Goal: Navigation & Orientation: Find specific page/section

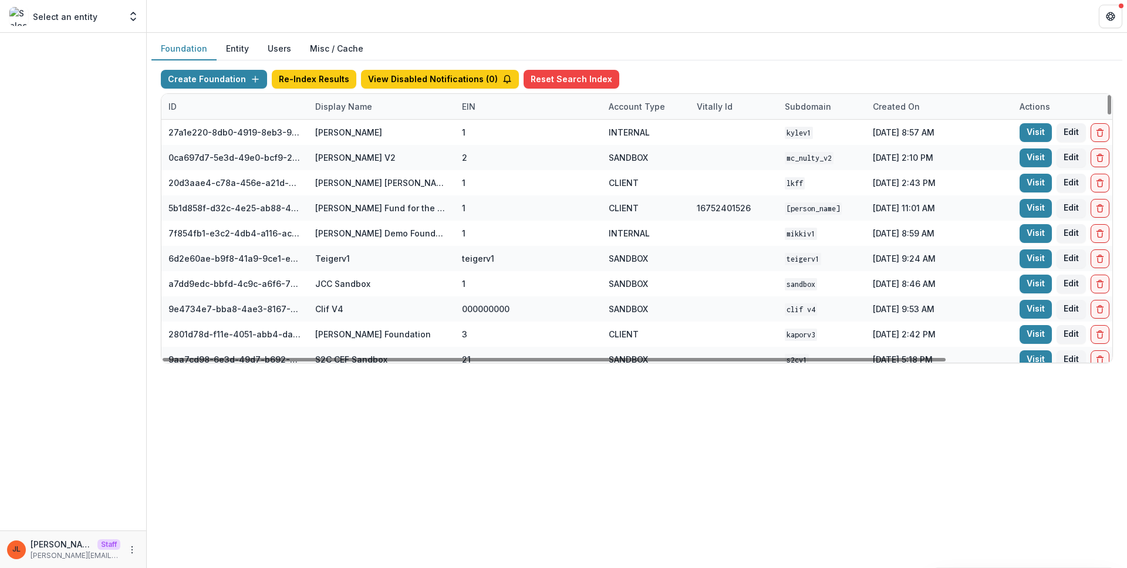
click at [353, 108] on div "Display Name" at bounding box center [343, 106] width 71 height 12
click at [356, 130] on input at bounding box center [381, 133] width 141 height 19
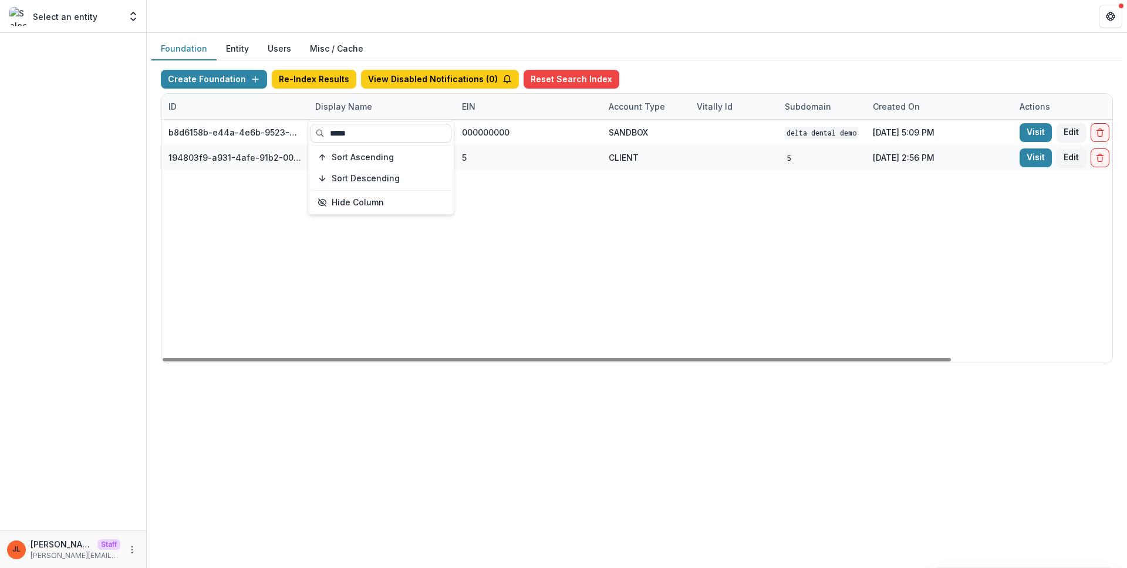
type input "*****"
click at [644, 338] on div "b8d6158b-e44a-4e6b-9523-731bbbd4a617 Delta Dental DEMO 000000000 SANDBOX Delta …" at bounding box center [733, 241] width 1145 height 243
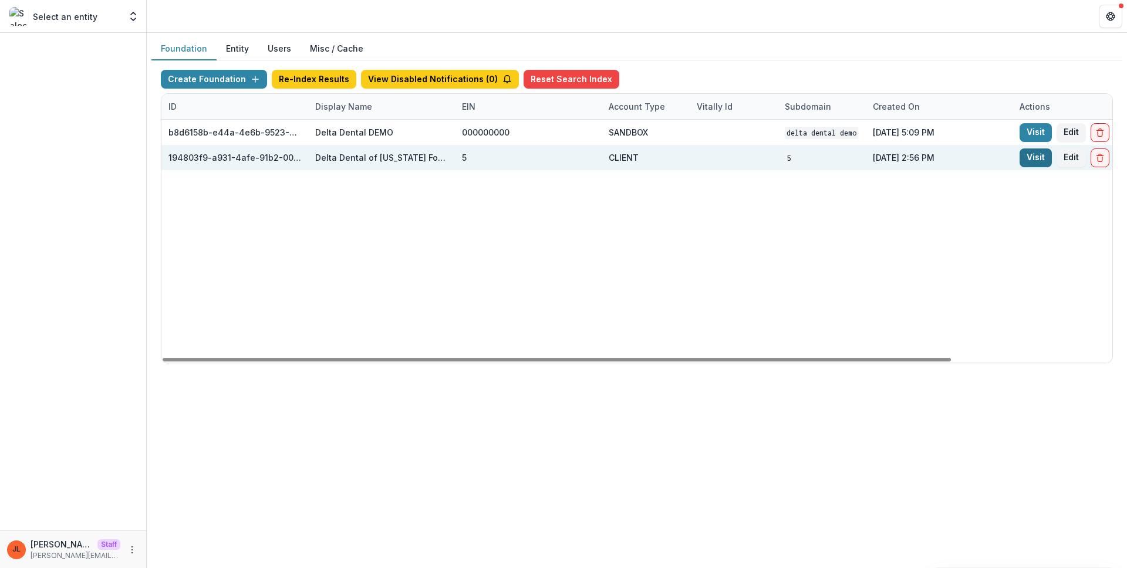
click at [1029, 161] on link "Visit" at bounding box center [1036, 158] width 32 height 19
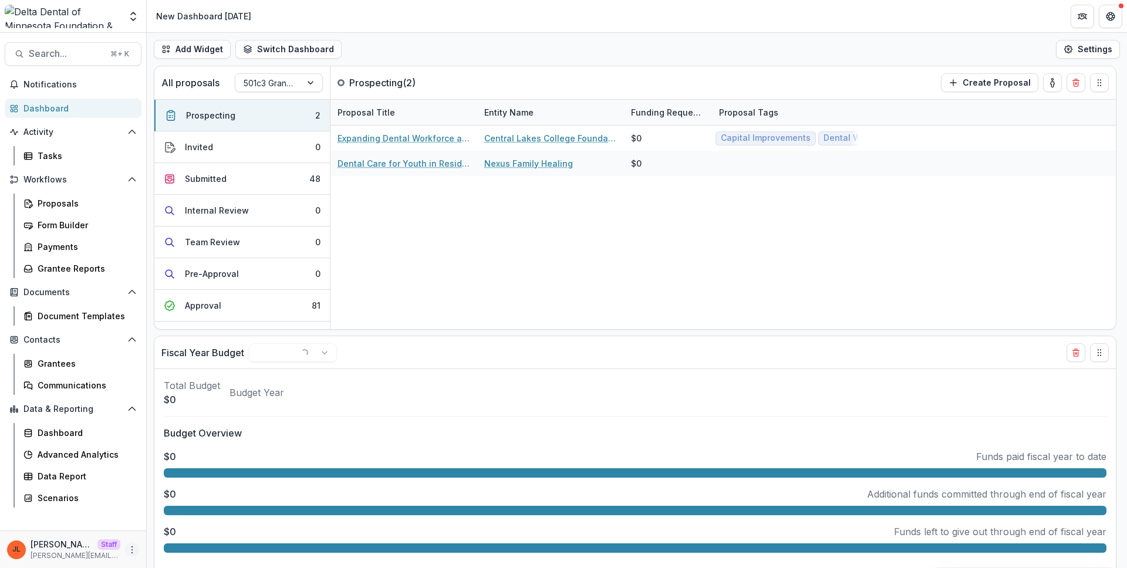
click at [137, 547] on button "More" at bounding box center [132, 550] width 14 height 14
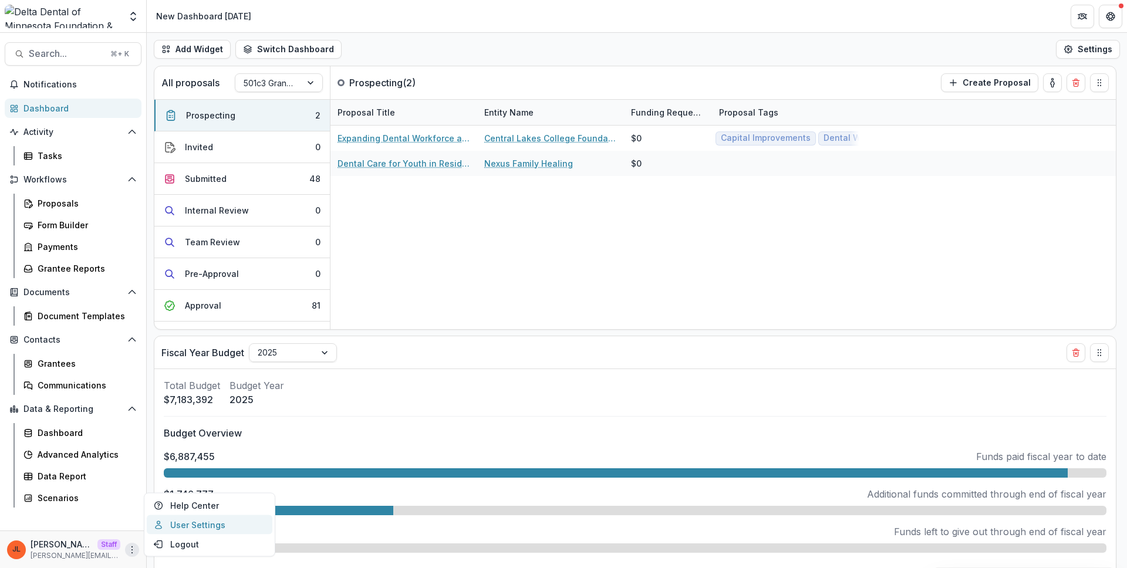
click at [183, 528] on link "User Settings" at bounding box center [210, 525] width 126 height 19
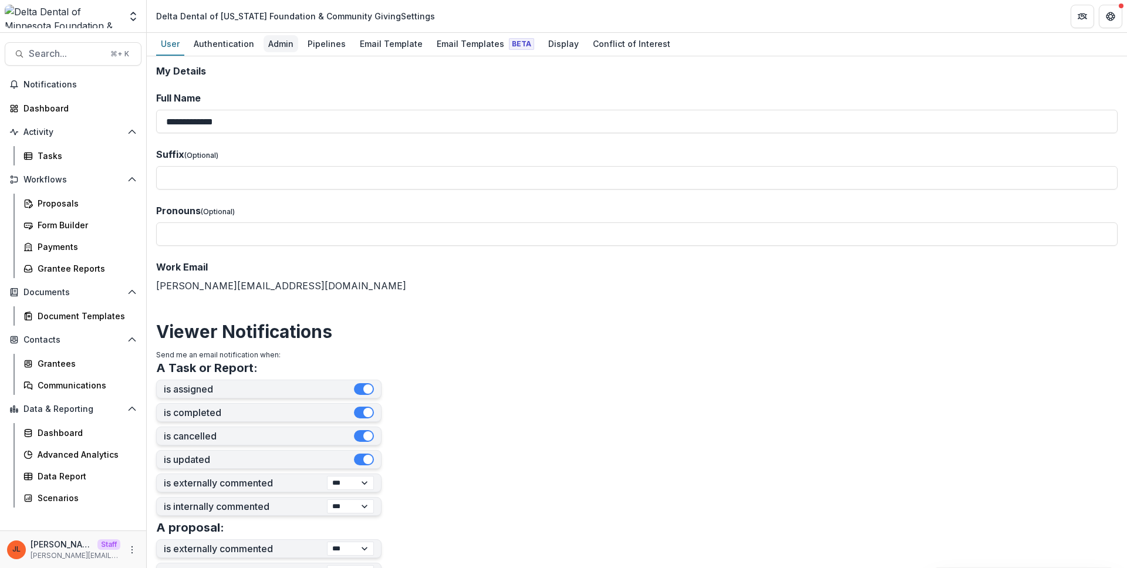
click at [285, 50] on div "Admin" at bounding box center [281, 43] width 35 height 17
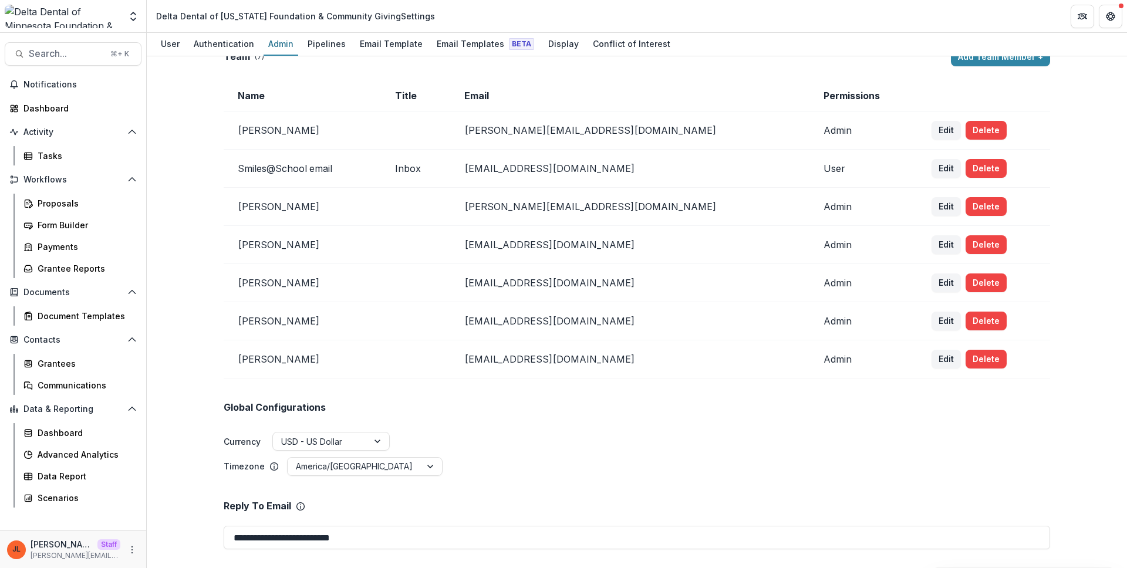
scroll to position [22, 0]
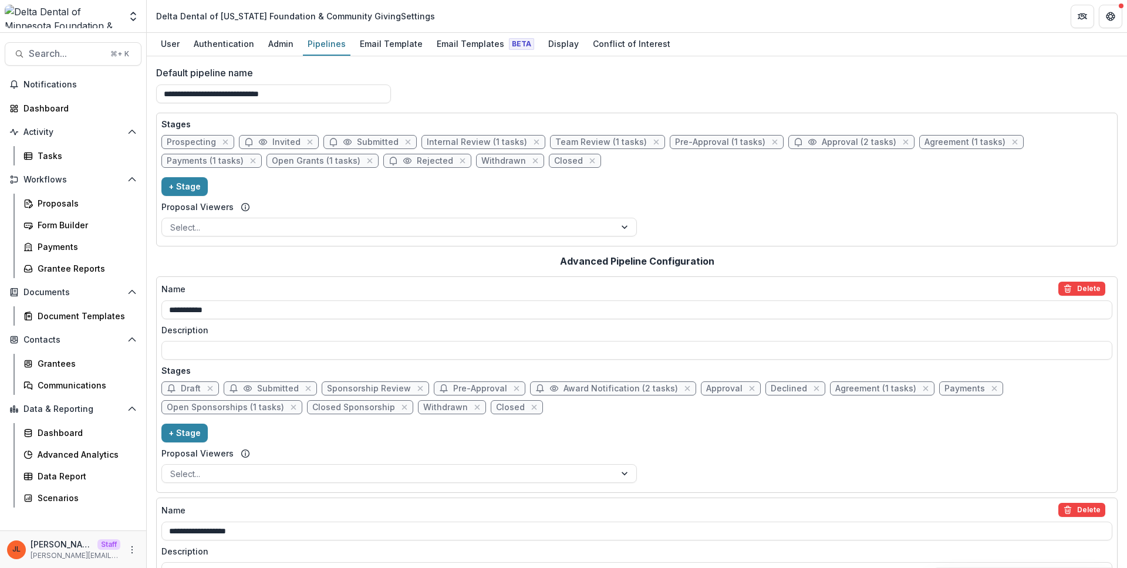
scroll to position [755, 0]
